Goal: Check status: Check status

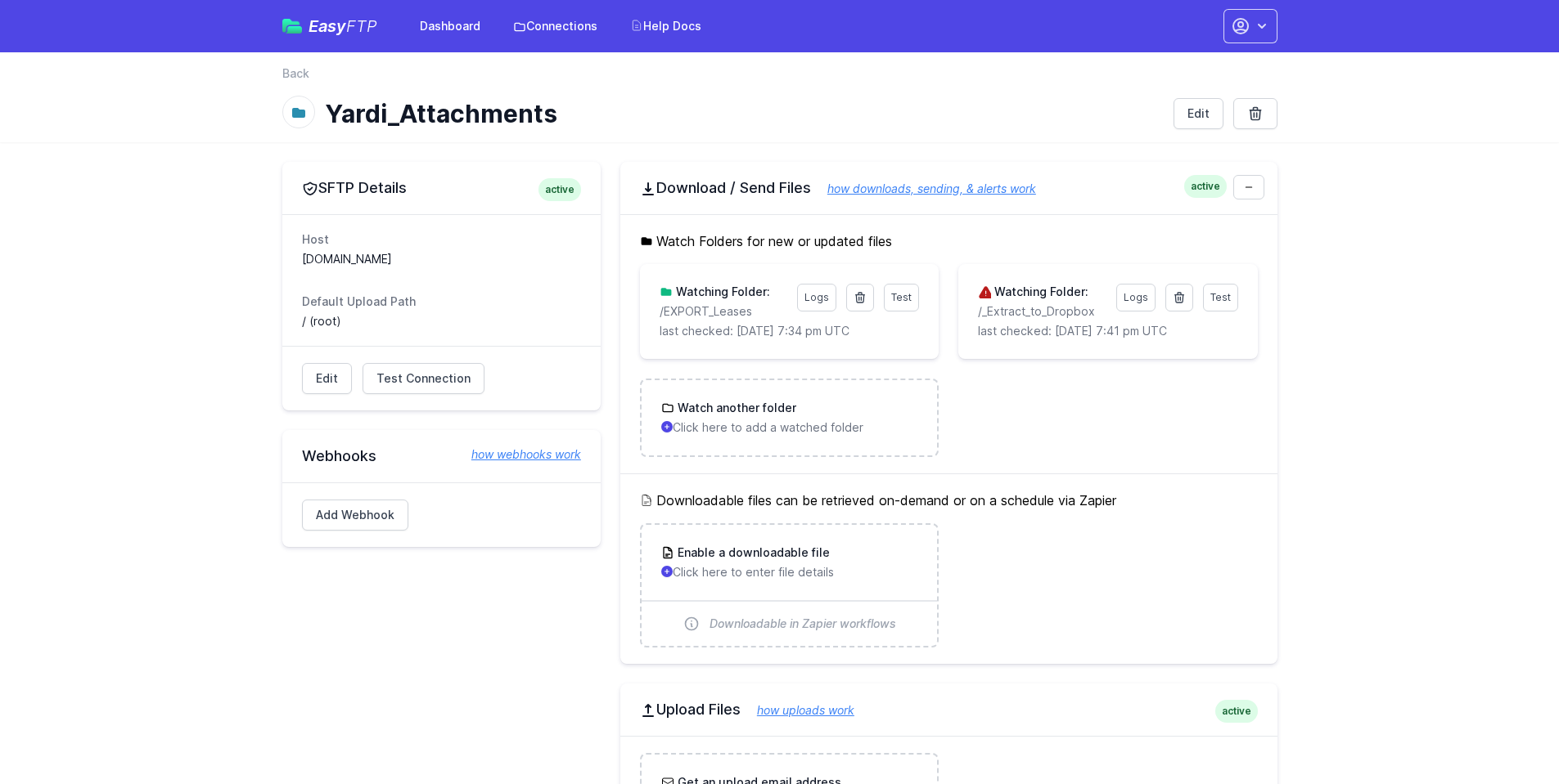
scroll to position [491, 0]
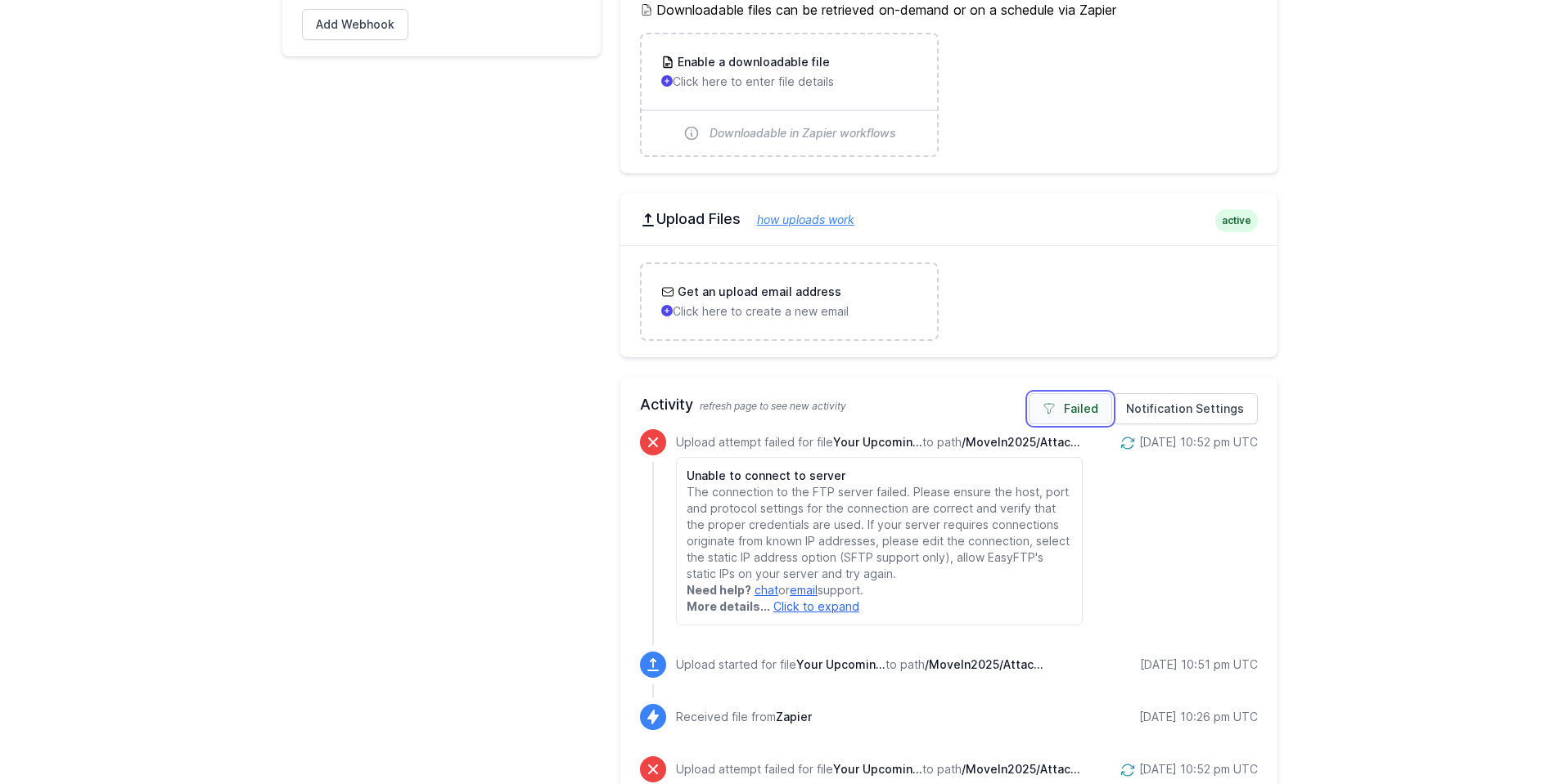
click at [1078, 398] on link "Failed" at bounding box center [1070, 409] width 83 height 31
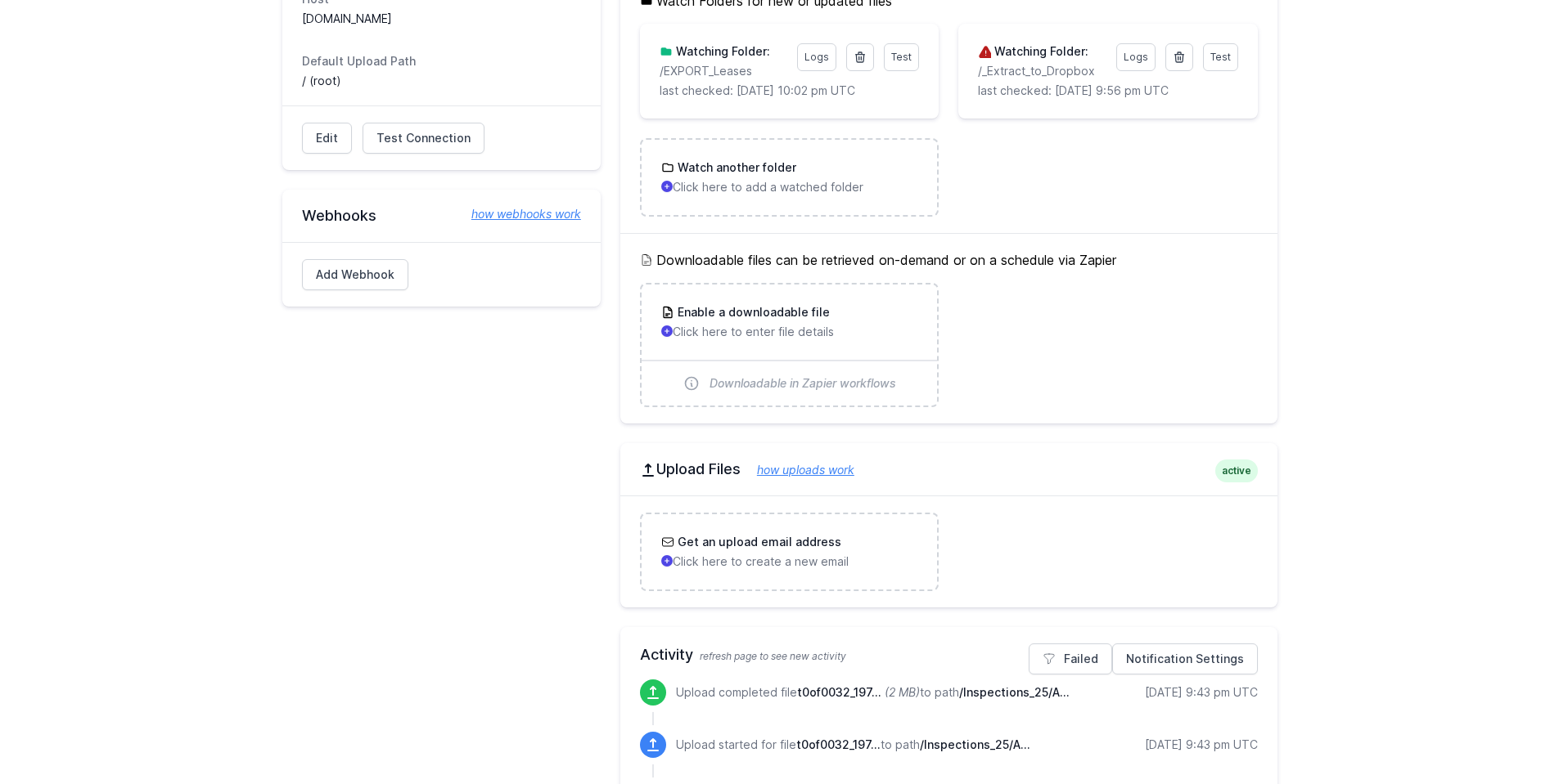
scroll to position [409, 0]
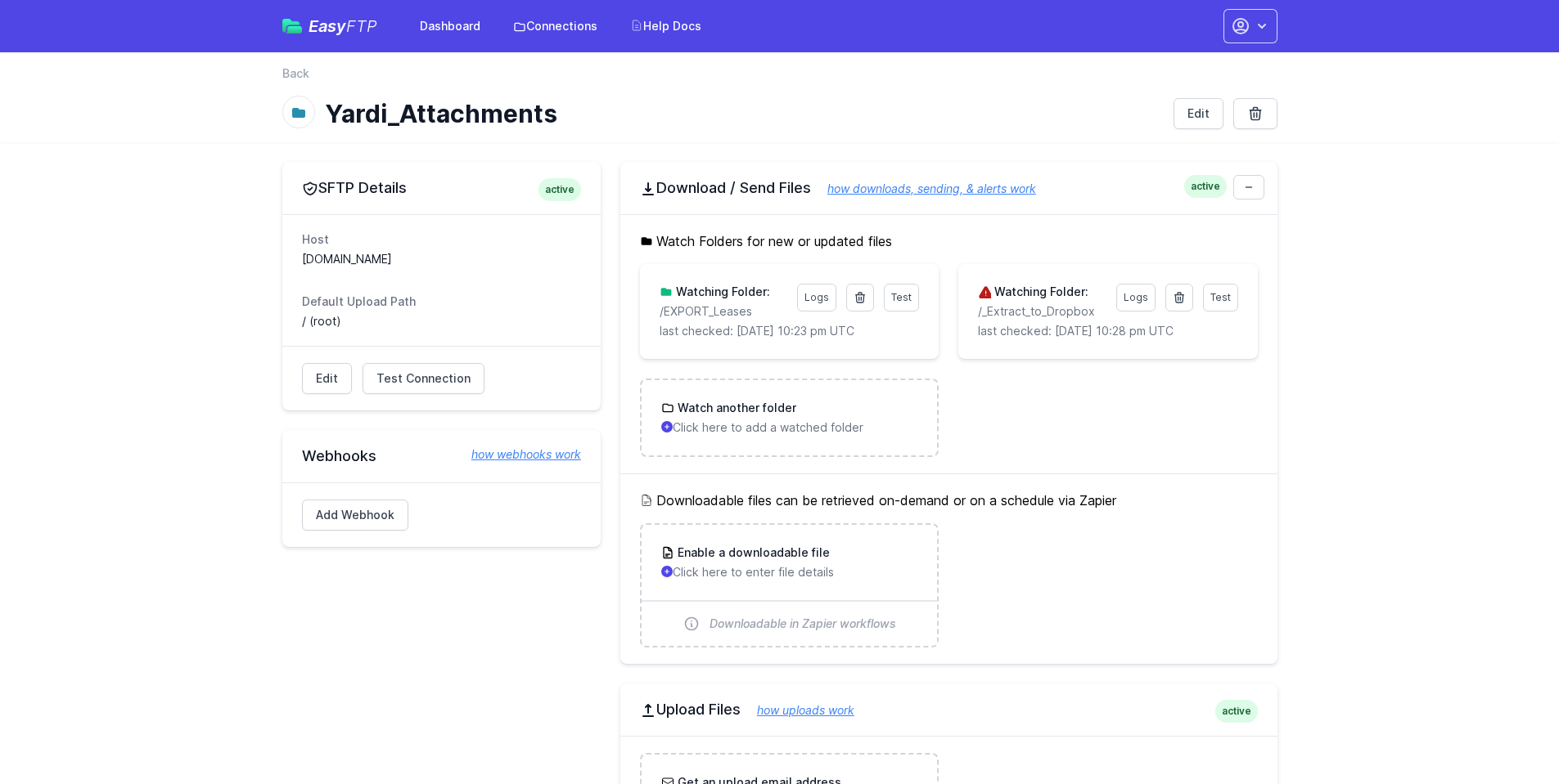
drag, startPoint x: 1422, startPoint y: 257, endPoint x: 1409, endPoint y: 281, distance: 27.3
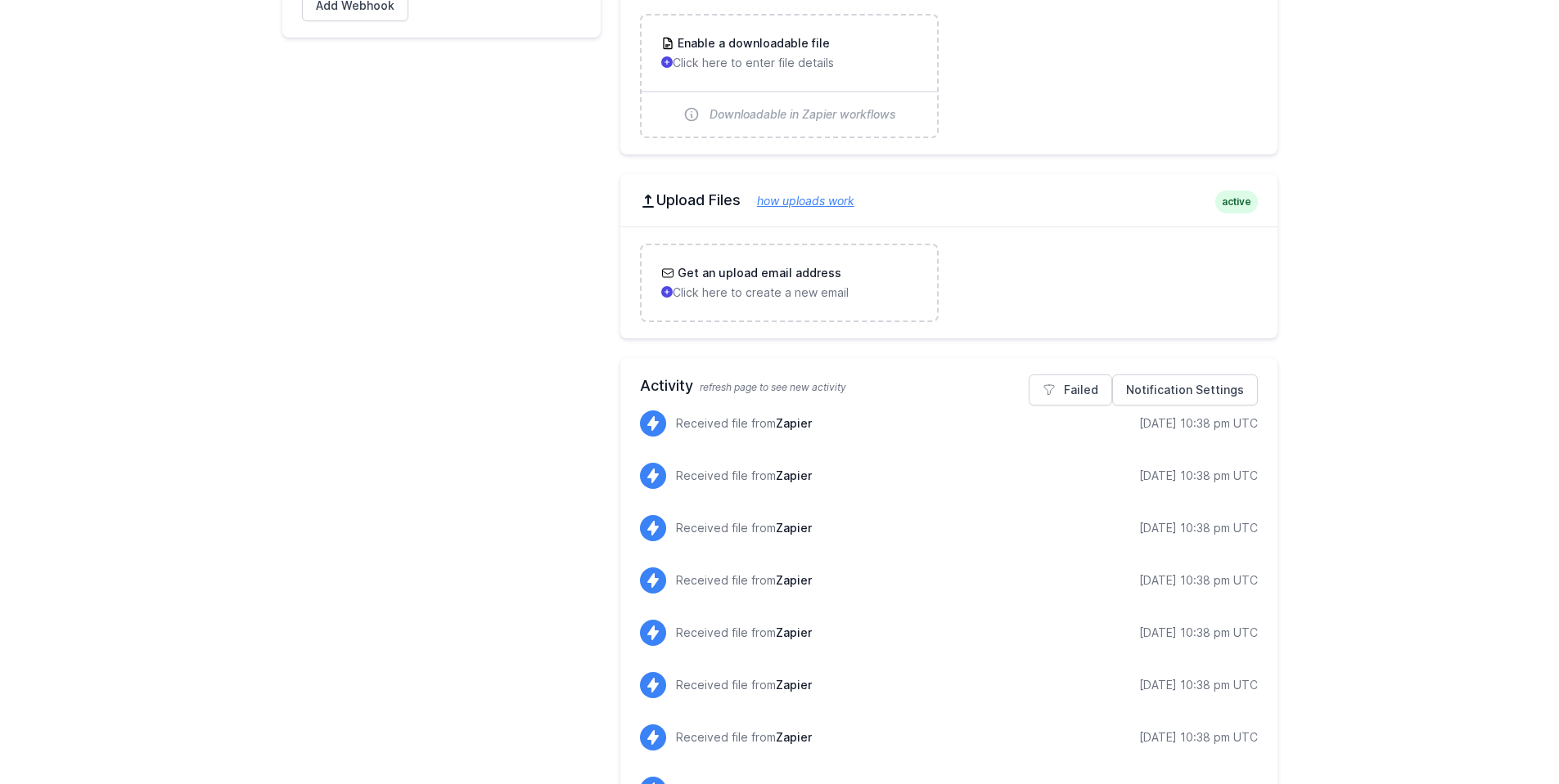
scroll to position [721, 0]
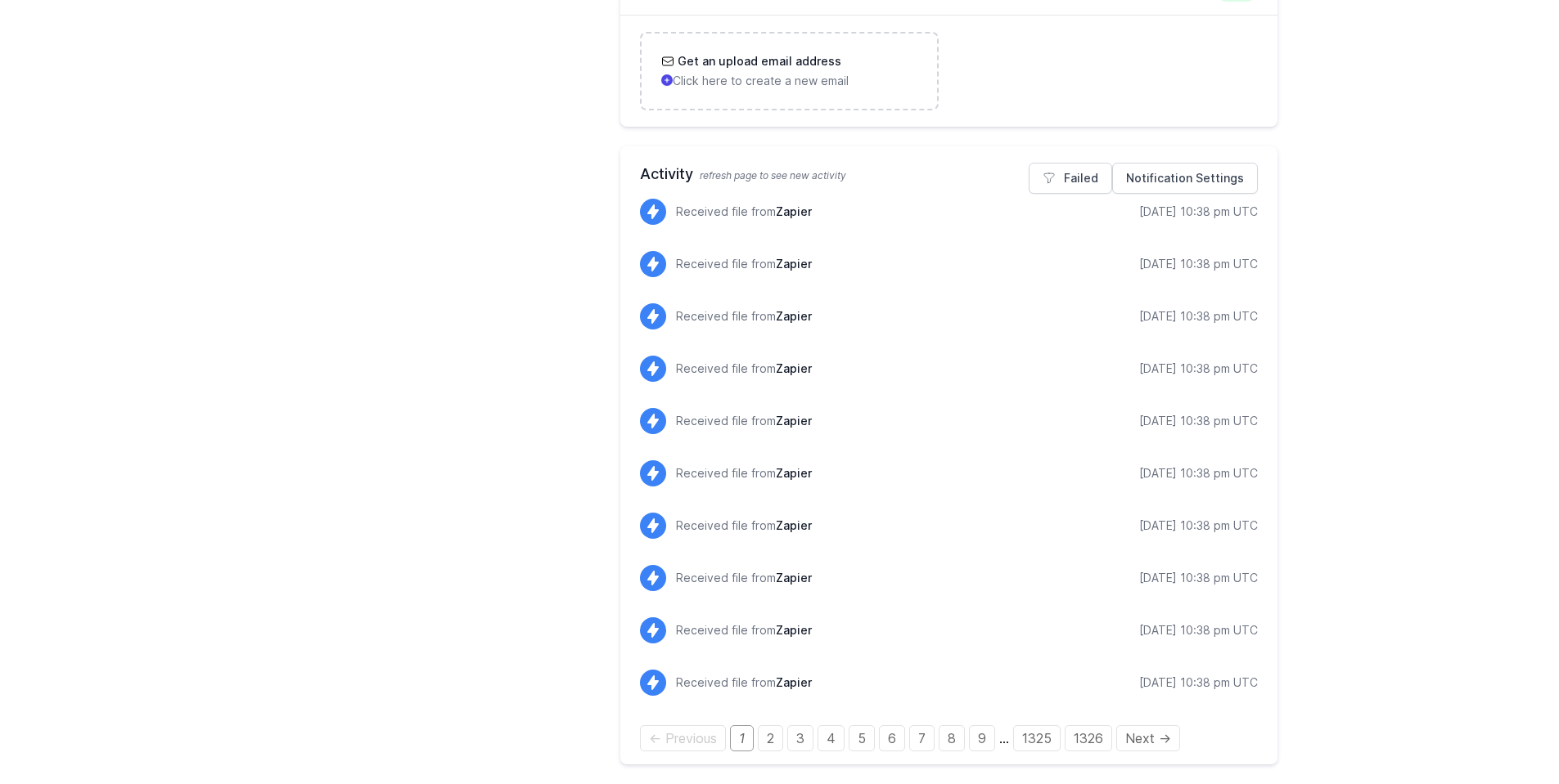
click at [904, 747] on div "← Previous 1 2 3 4 5 6 7 8 9 … 1325 1326 Next →" at bounding box center [948, 738] width 617 height 20
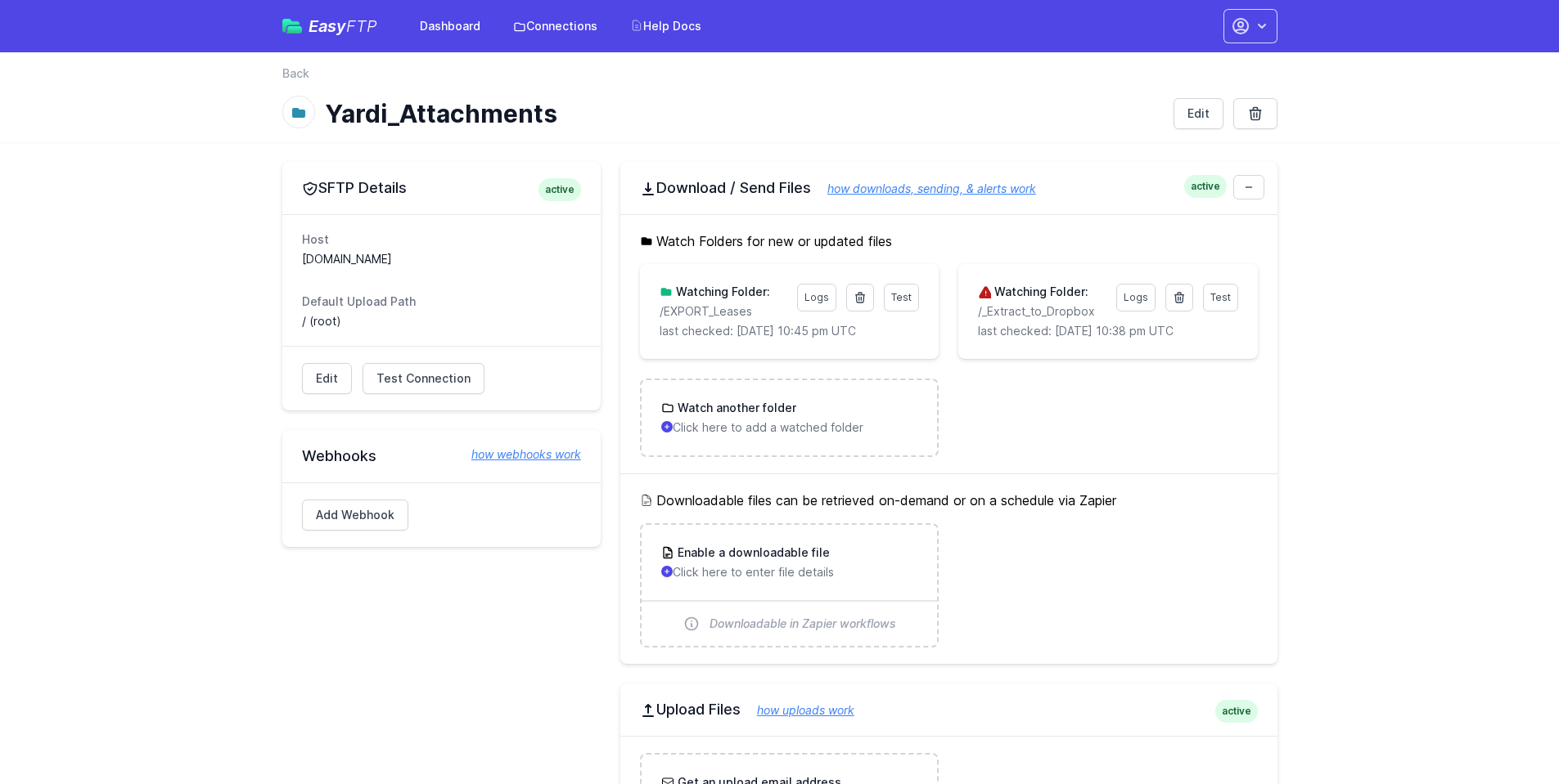
scroll to position [721, 0]
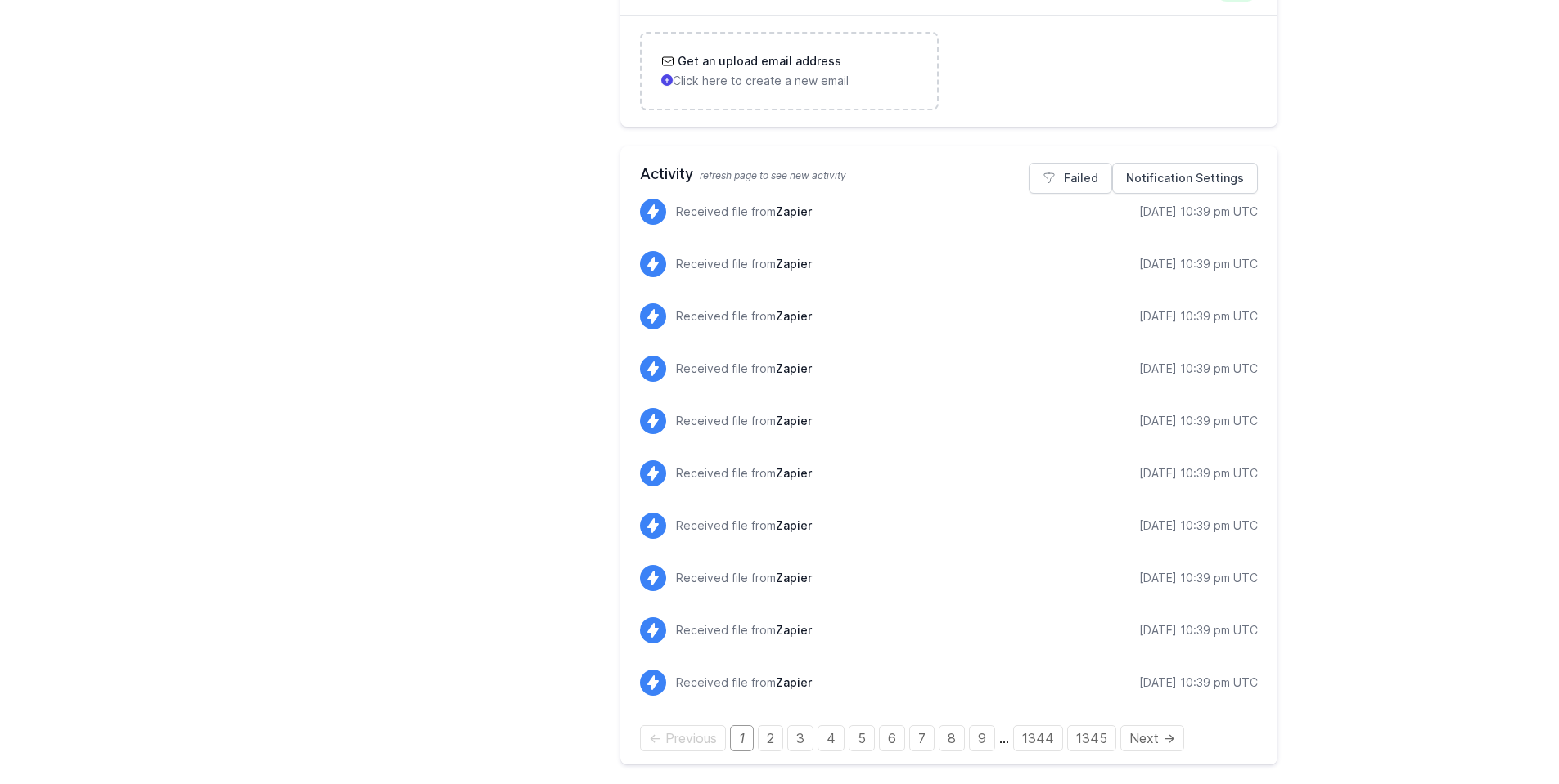
click at [499, 411] on div "SFTP Details active Host sftp.yardiasptx10.com Default Upload Path / (root) Edi…" at bounding box center [441, 103] width 318 height 1324
click at [796, 748] on link "3" at bounding box center [800, 738] width 27 height 27
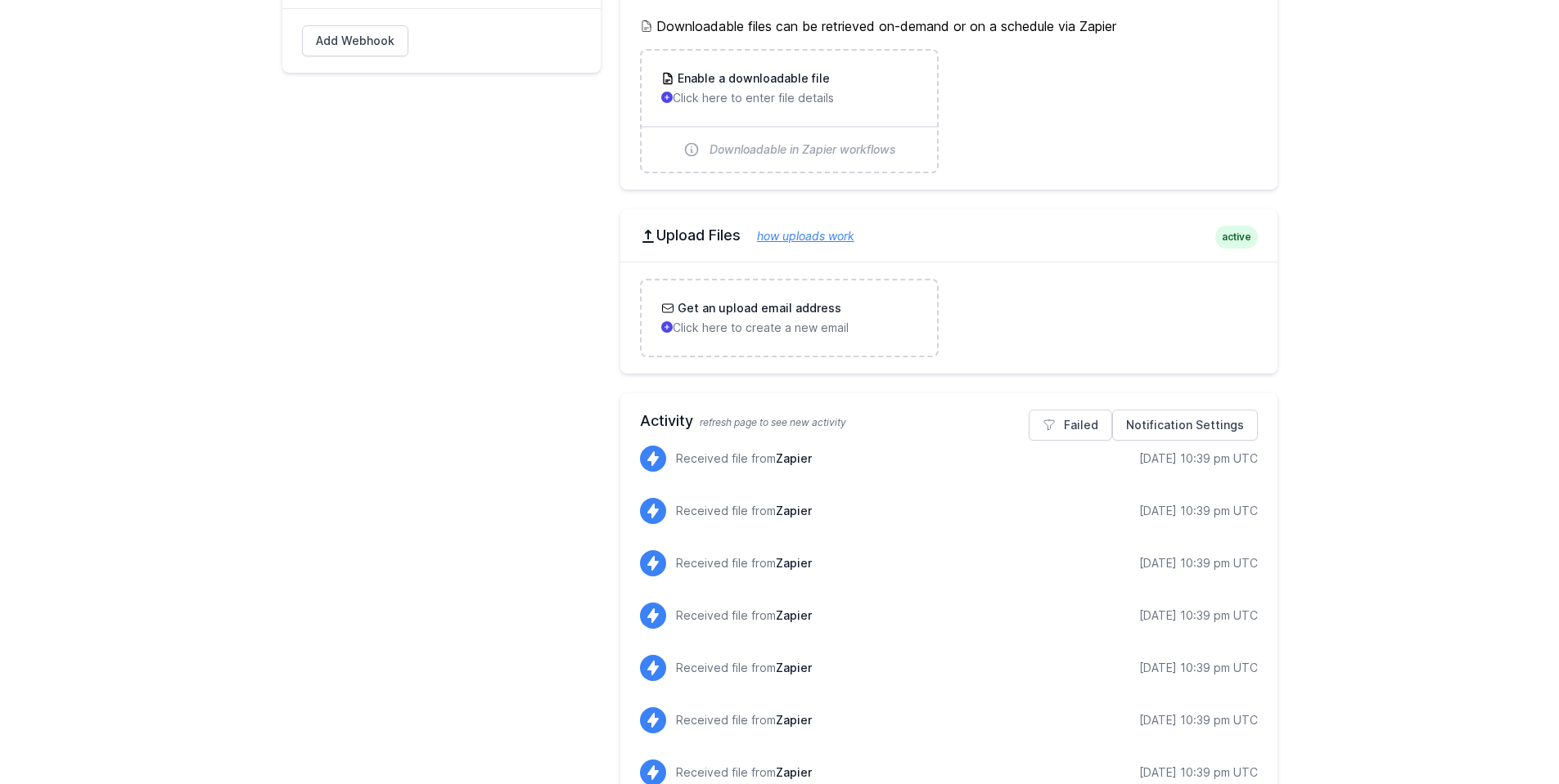
scroll to position [721, 0]
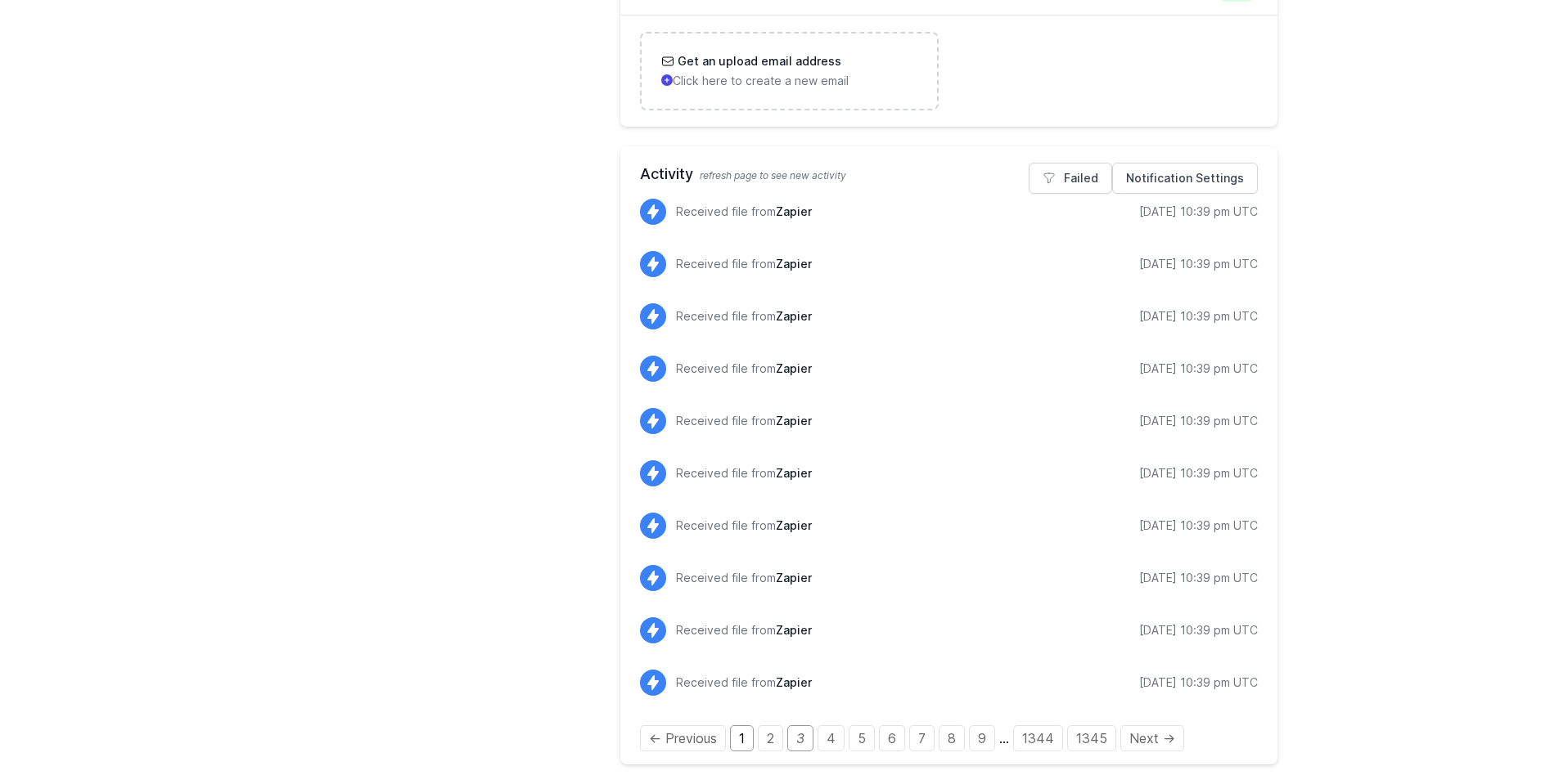
click at [750, 742] on link "1" at bounding box center [741, 738] width 24 height 27
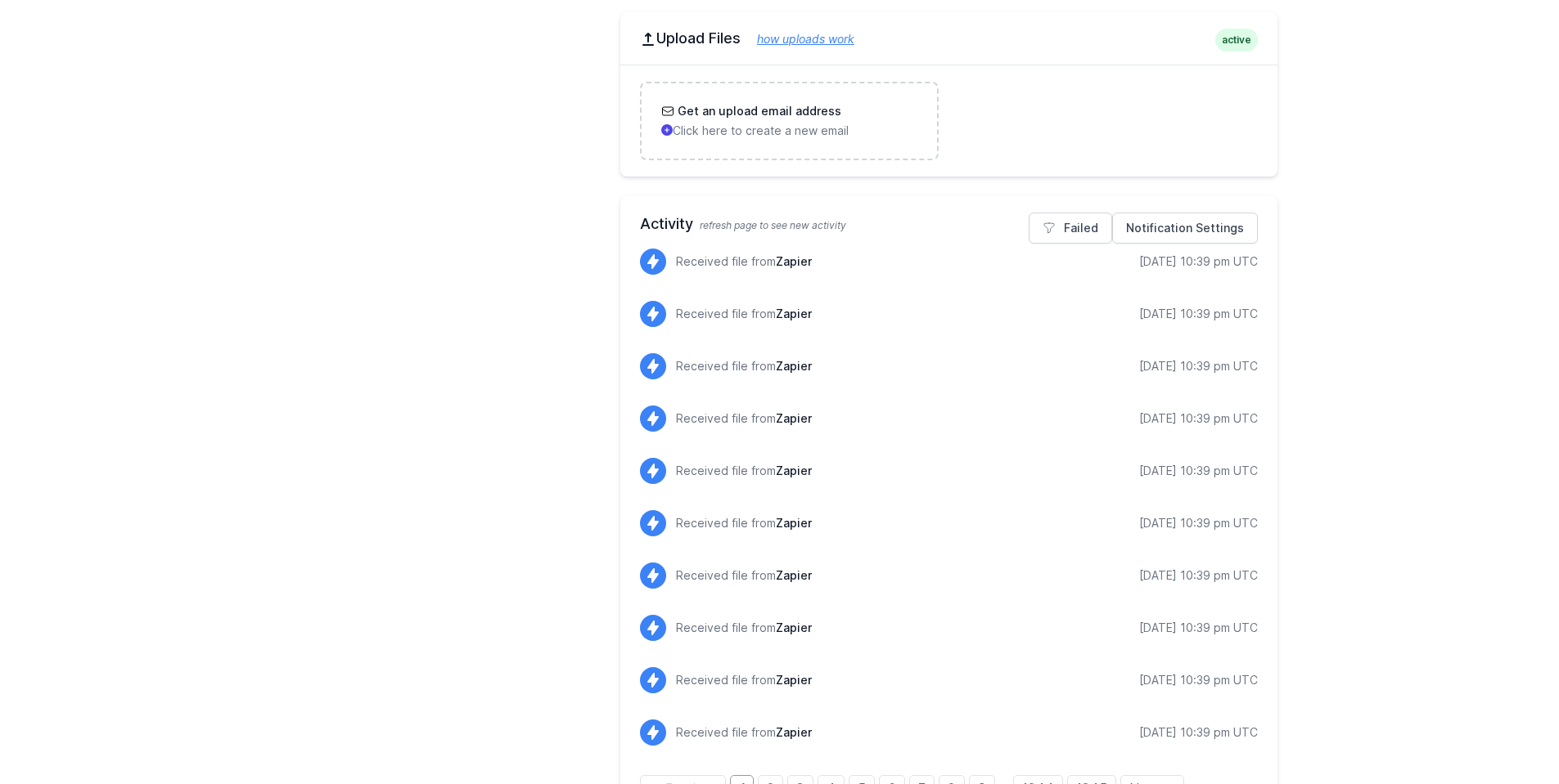
scroll to position [721, 0]
